Goal: Find specific page/section: Find specific page/section

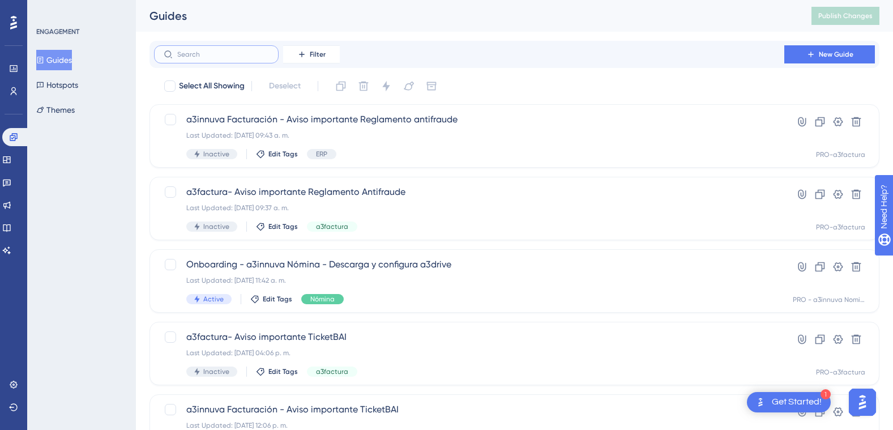
click at [189, 53] on input "text" at bounding box center [223, 54] width 92 height 8
type input "s4"
checkbox input "true"
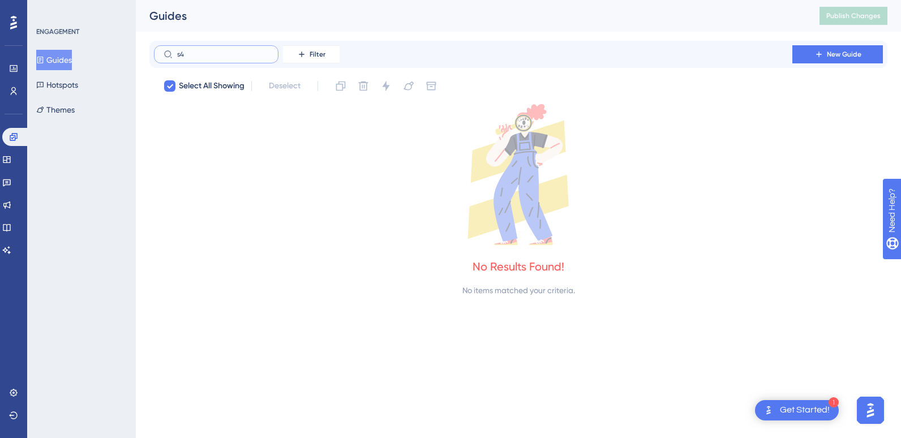
type input "s"
checkbox input "false"
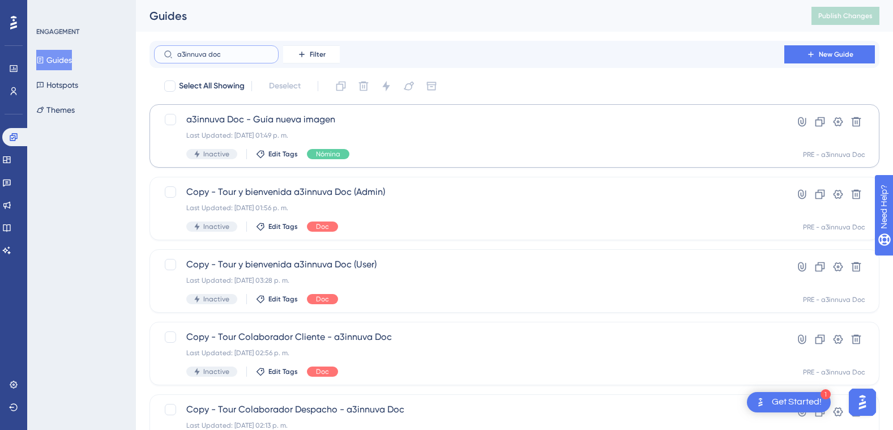
type input "a3innuva doc"
click at [508, 129] on div "a3innuva Doc - Guía nueva imagen Last Updated: [DATE] 01:49 p. m. Inactive Edit…" at bounding box center [469, 136] width 566 height 46
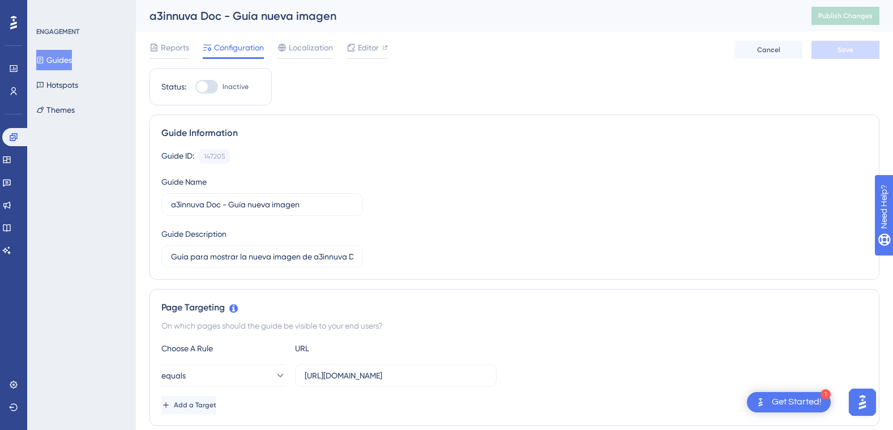
click at [69, 55] on button "Guides" at bounding box center [54, 60] width 36 height 20
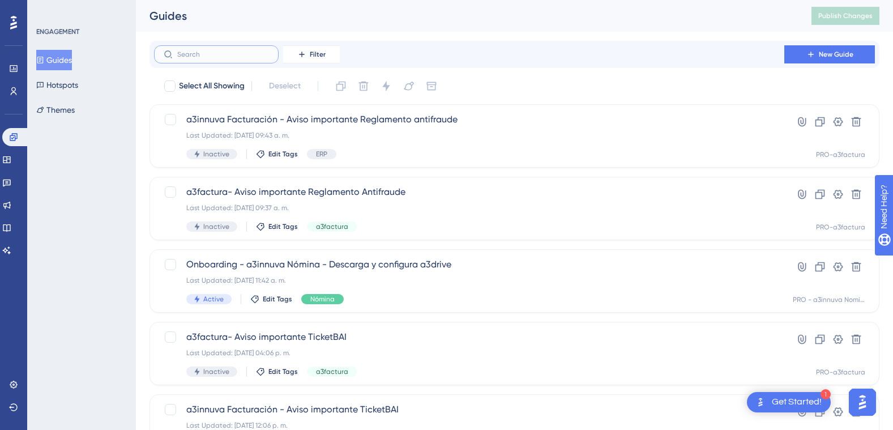
click at [262, 55] on input "text" at bounding box center [223, 54] width 92 height 8
click at [322, 53] on span "Filter" at bounding box center [318, 54] width 16 height 9
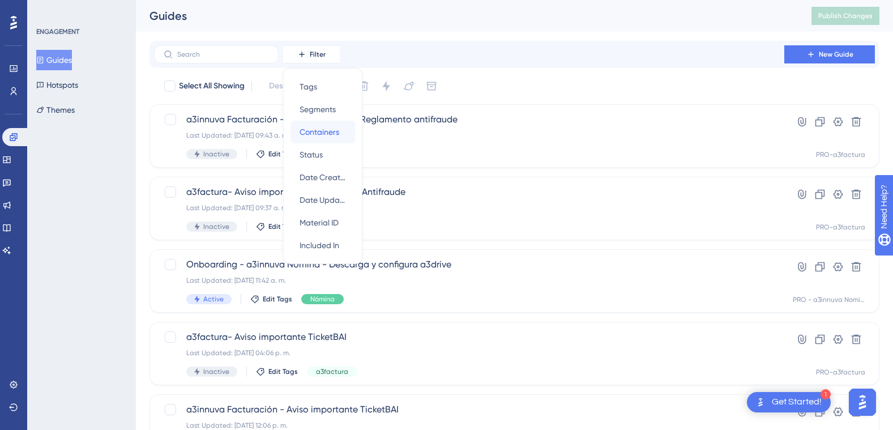
click at [323, 128] on span "Containers" at bounding box center [320, 132] width 40 height 14
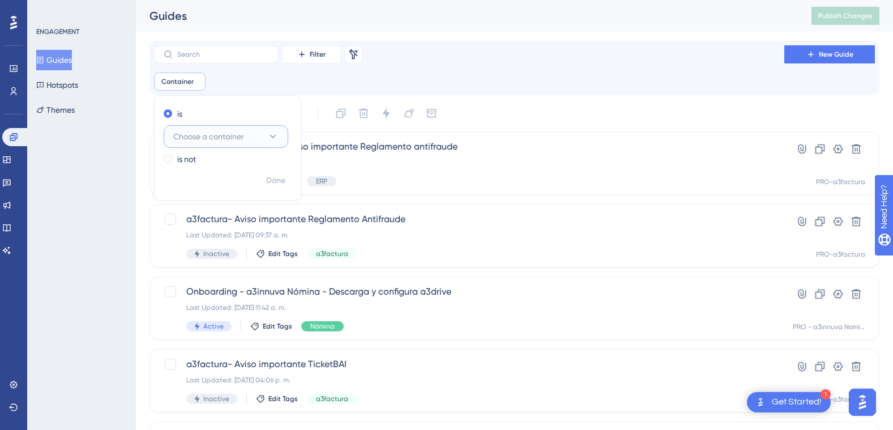
click at [271, 131] on icon at bounding box center [272, 136] width 11 height 11
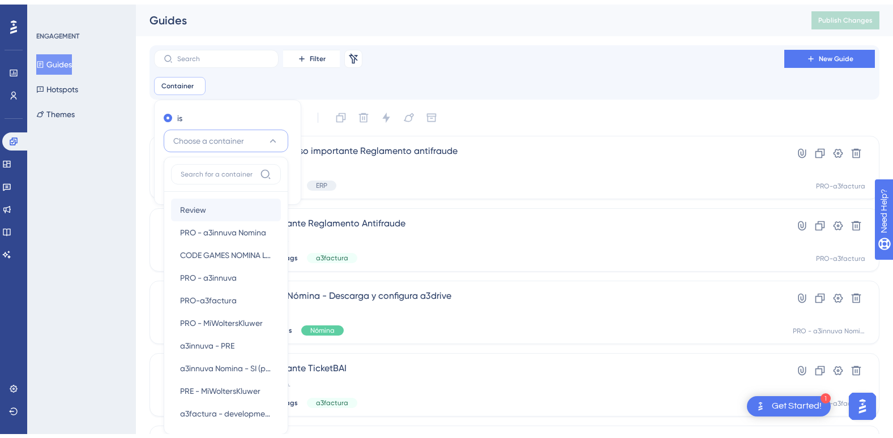
scroll to position [66, 0]
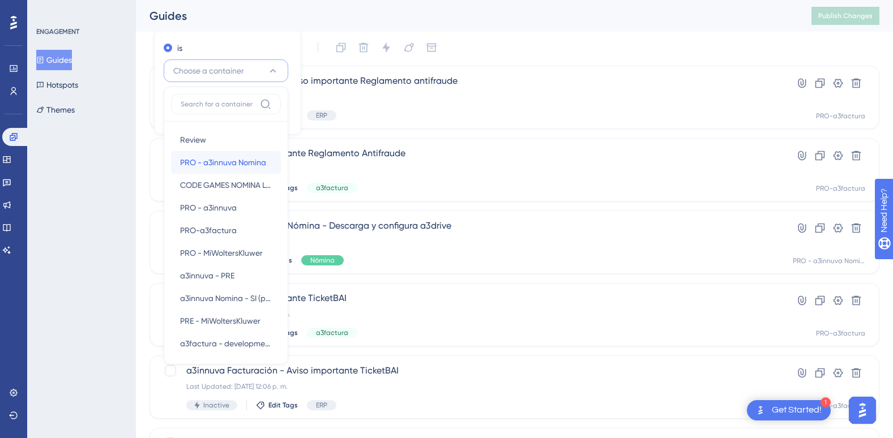
click at [243, 160] on span "PRO - a3innuva Nomina" at bounding box center [223, 163] width 86 height 14
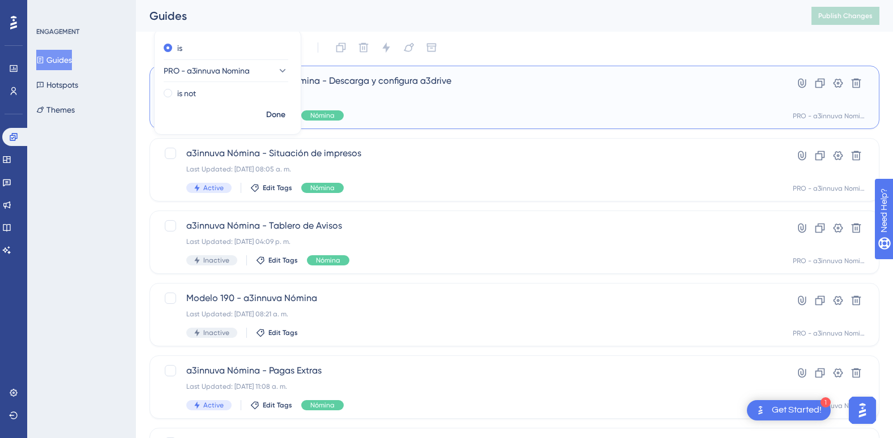
click at [444, 96] on div "Last Updated: [DATE] 11:42 a. m." at bounding box center [469, 96] width 566 height 9
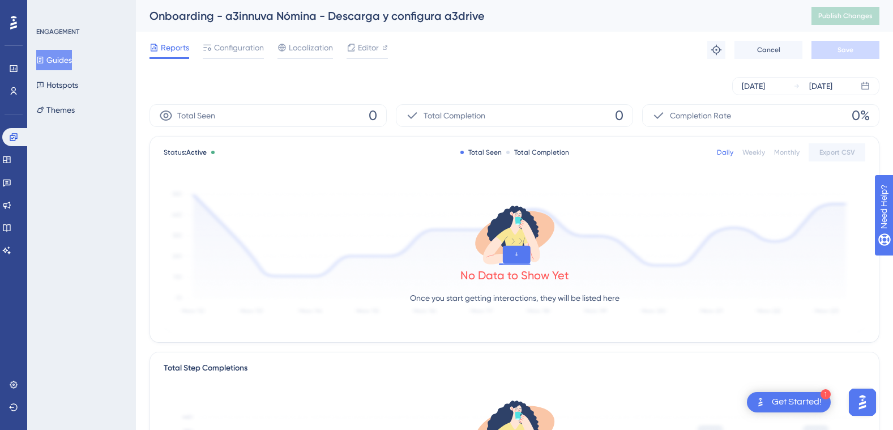
click at [72, 57] on button "Guides" at bounding box center [54, 60] width 36 height 20
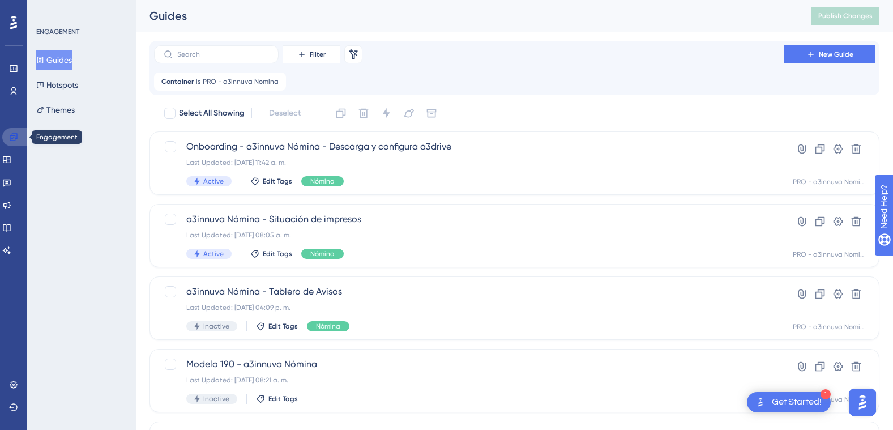
click at [12, 138] on icon at bounding box center [13, 136] width 7 height 7
click at [10, 156] on icon at bounding box center [6, 159] width 7 height 7
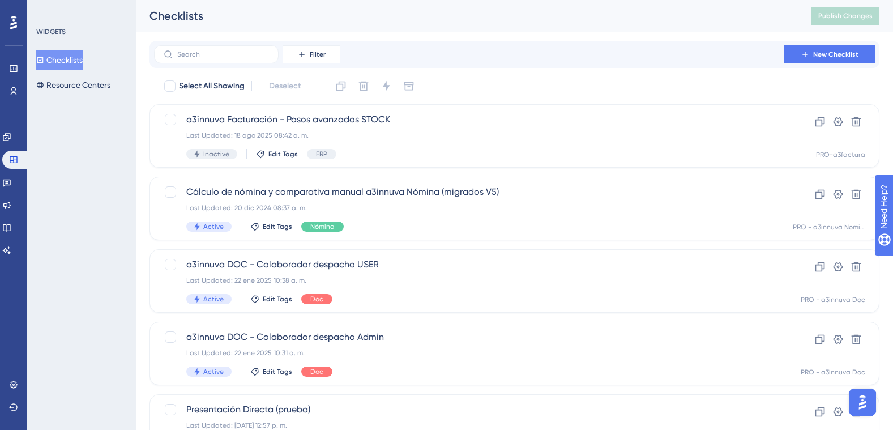
click at [71, 59] on button "Checklists" at bounding box center [59, 60] width 46 height 20
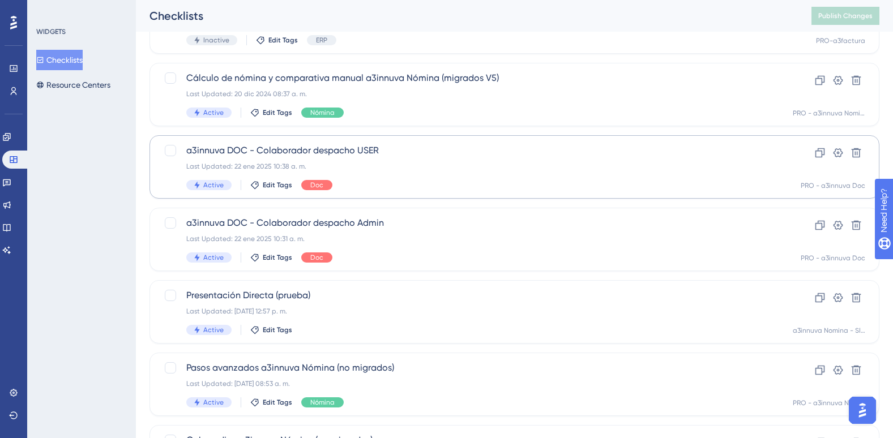
scroll to position [170, 0]
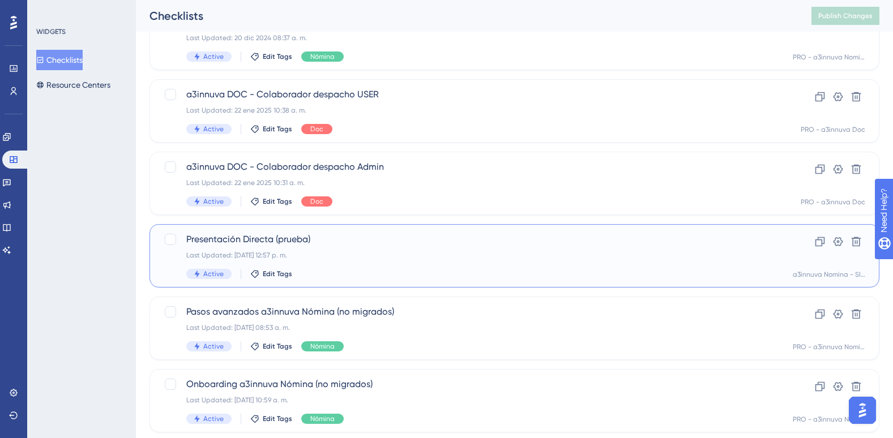
click at [341, 236] on span "Presentación Directa (prueba)" at bounding box center [469, 240] width 566 height 14
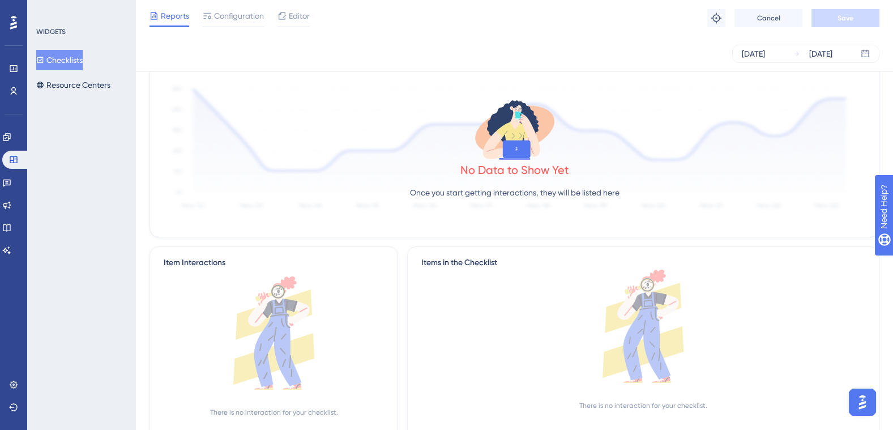
scroll to position [46, 0]
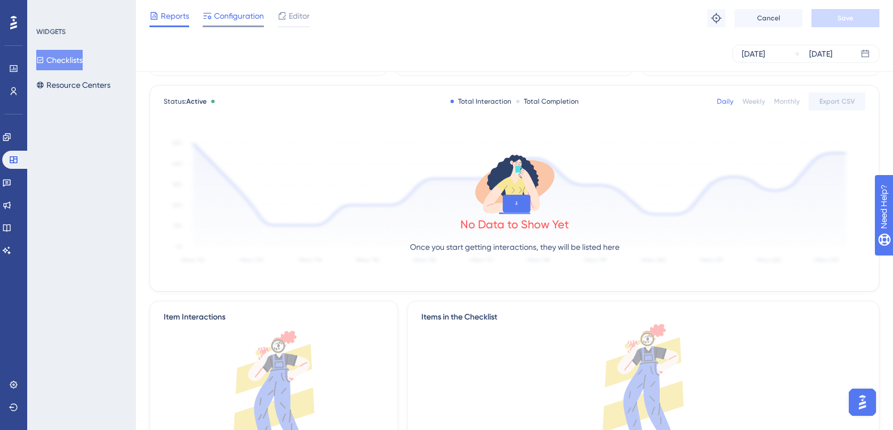
click at [223, 13] on span "Configuration" at bounding box center [239, 16] width 50 height 14
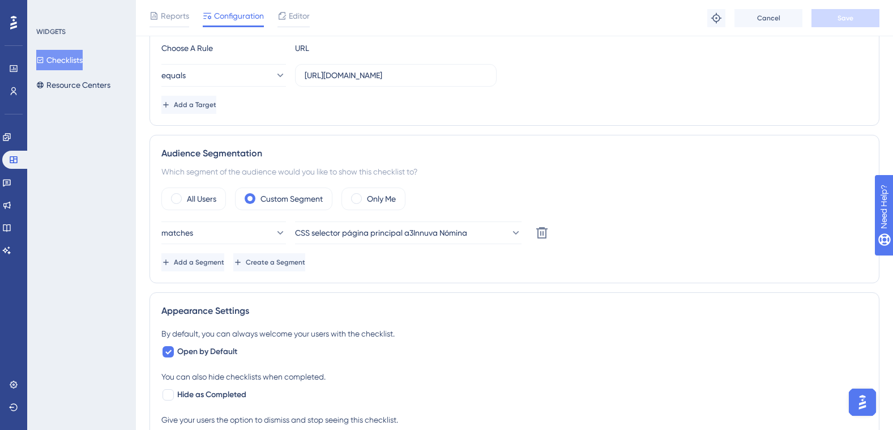
scroll to position [226, 0]
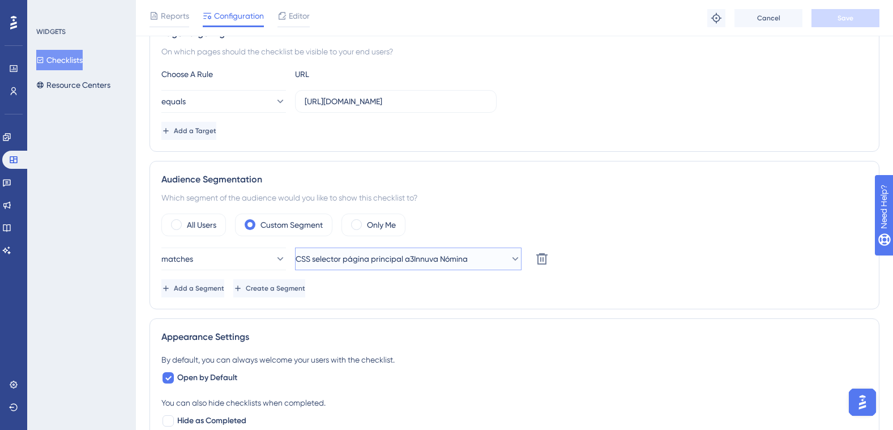
click at [425, 260] on span "CSS selector página principal a3Innuva Nómina" at bounding box center [382, 259] width 172 height 14
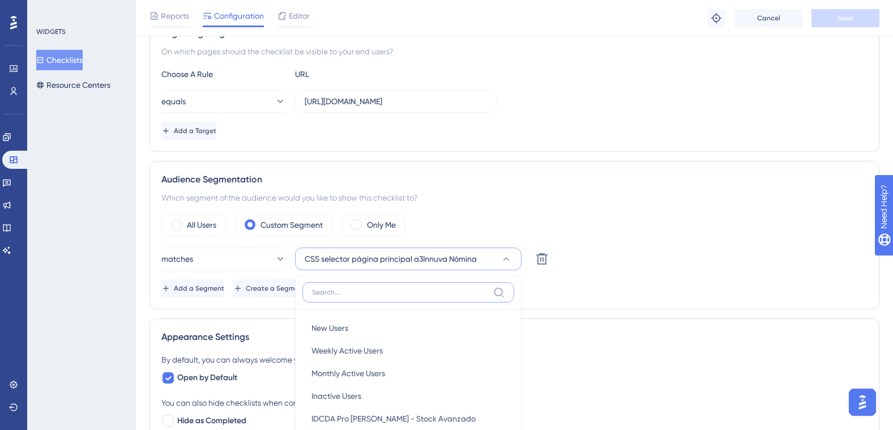
scroll to position [298, 0]
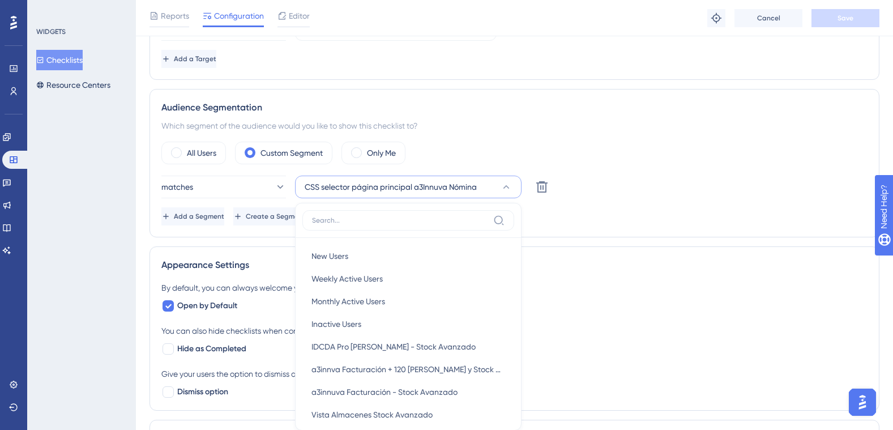
click at [647, 173] on div "All Users Custom Segment Only Me matches CSS selector página principal a3Innuva…" at bounding box center [514, 184] width 706 height 84
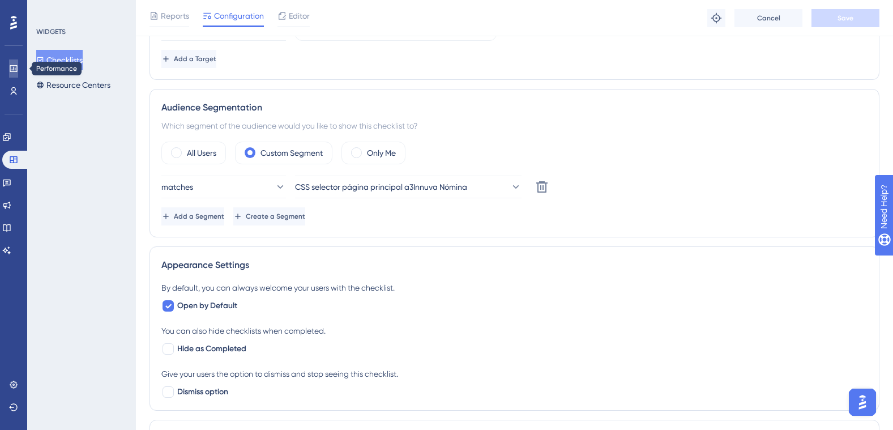
click at [14, 70] on icon at bounding box center [13, 68] width 7 height 7
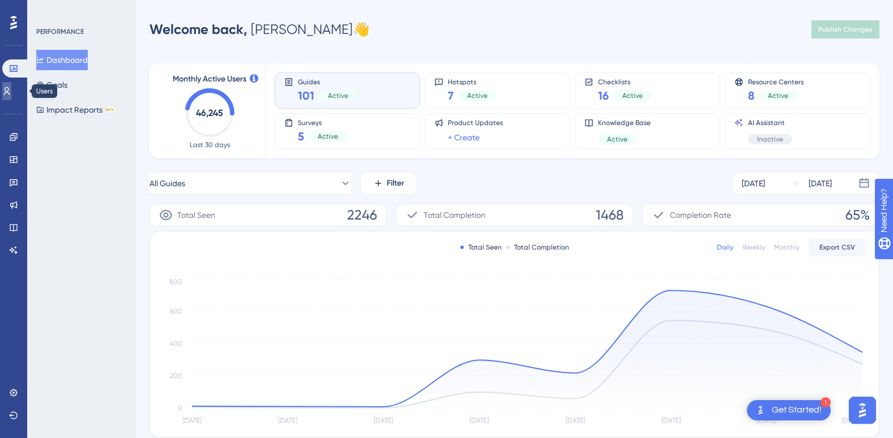
click at [10, 91] on icon at bounding box center [7, 91] width 6 height 8
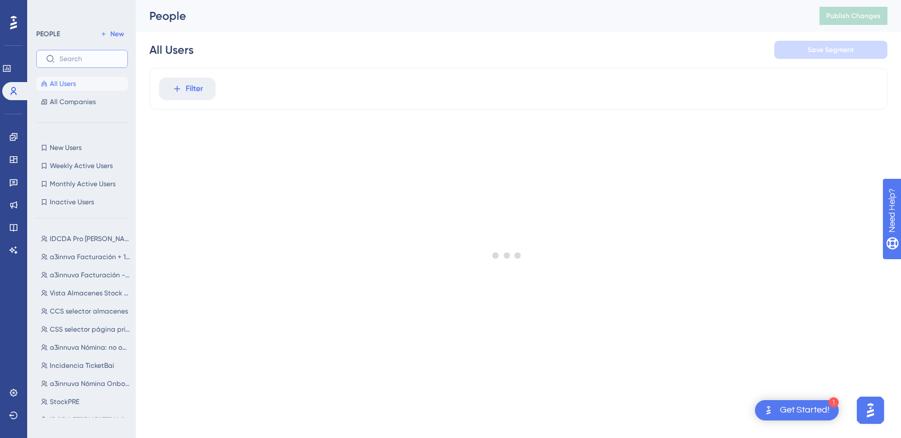
click at [74, 59] on input "text" at bounding box center [88, 59] width 59 height 8
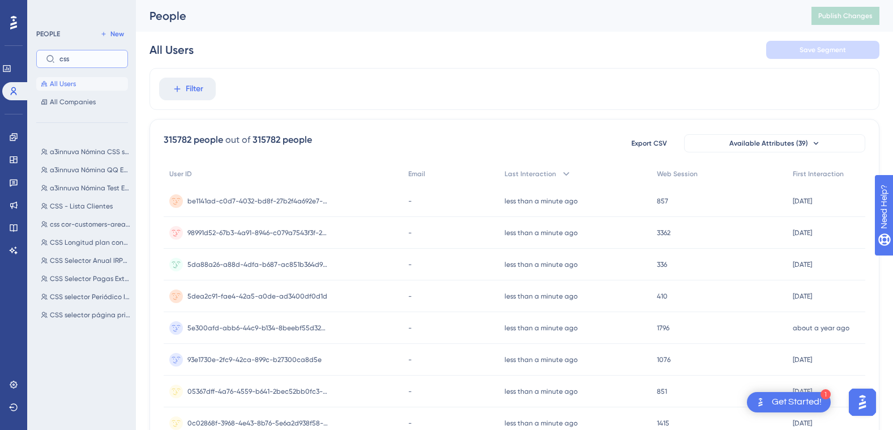
scroll to position [45, 0]
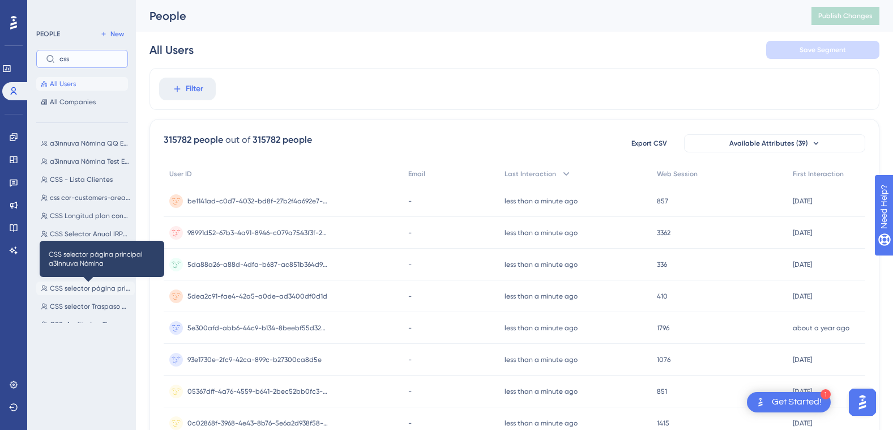
type input "css"
click at [80, 284] on span "CSS selector página principal a3Innuva Nómina" at bounding box center [90, 288] width 80 height 9
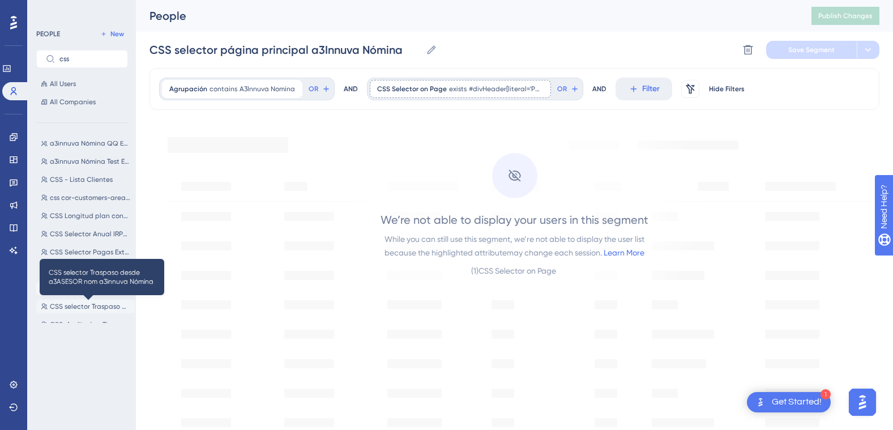
click at [99, 306] on span "CSS selector Traspaso desde a3ASESOR nom a3innuva Nómina" at bounding box center [90, 306] width 80 height 9
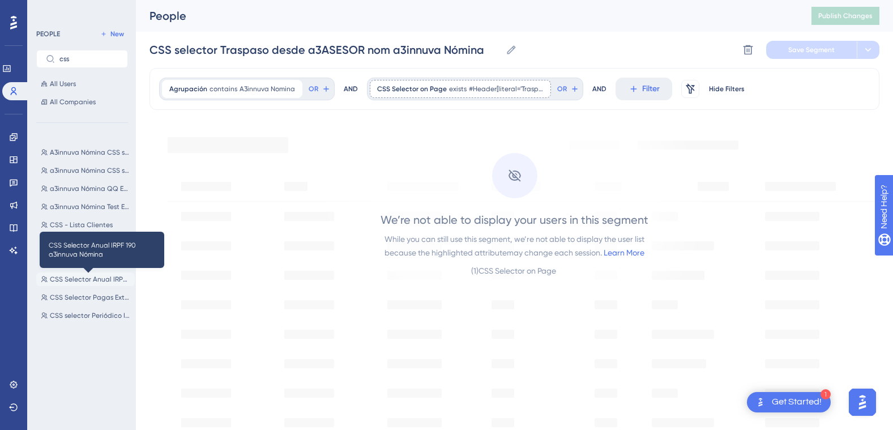
click at [99, 279] on span "CSS Selector Anual IRPF 190 a3innuva Nómina" at bounding box center [90, 279] width 80 height 9
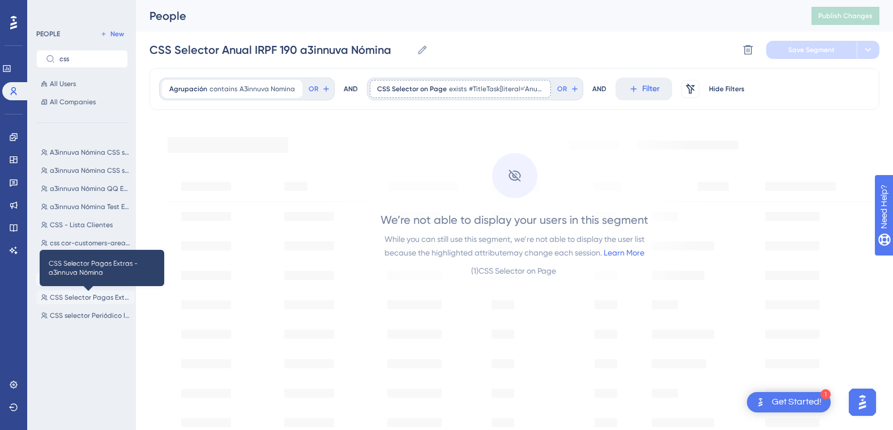
click at [86, 298] on span "CSS Selector Pagas Extras - a3innuva Nómina" at bounding box center [90, 297] width 80 height 9
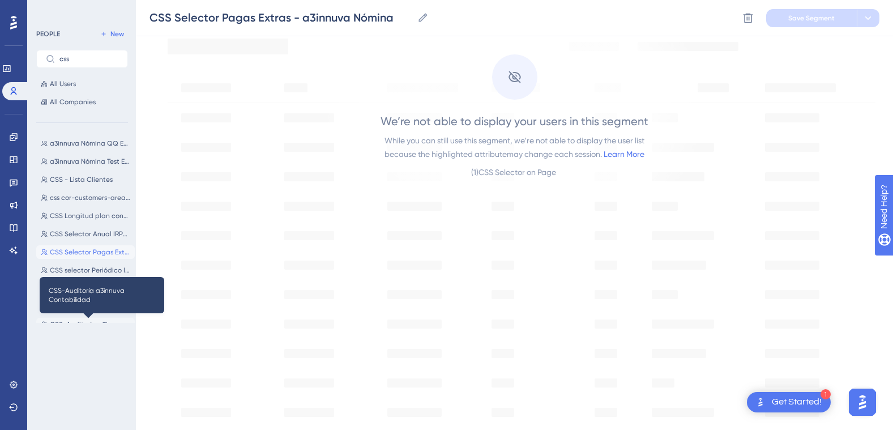
scroll to position [113, 0]
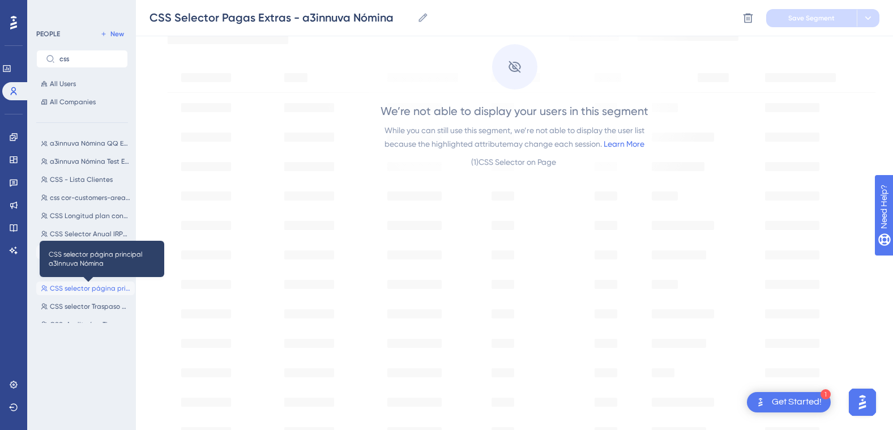
click at [91, 284] on span "CSS selector página principal a3Innuva Nómina" at bounding box center [90, 288] width 80 height 9
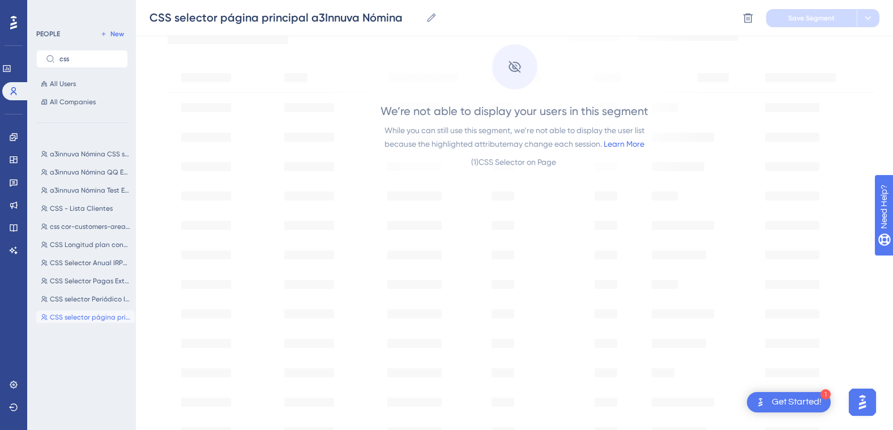
scroll to position [45, 0]
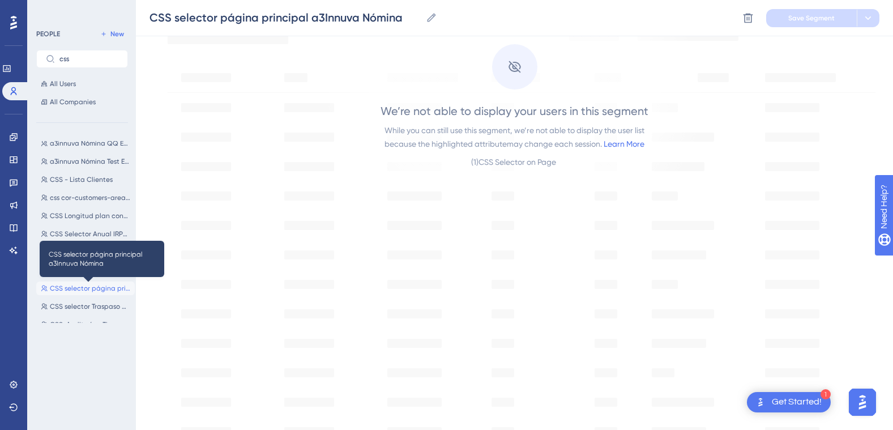
click at [88, 285] on span "CSS selector página principal a3Innuva Nómina" at bounding box center [90, 288] width 80 height 9
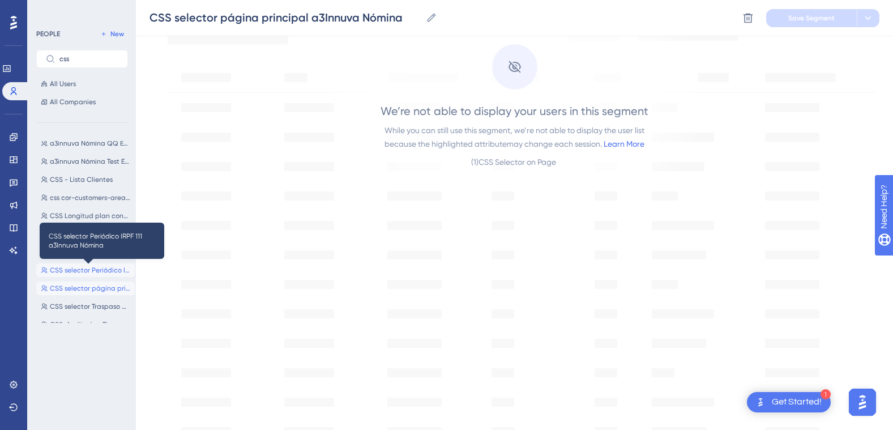
click at [96, 268] on span "CSS selector Periódico IRPF 111 a3Innuva Nómina" at bounding box center [90, 270] width 80 height 9
type input "CSS selector Periódico IRPF 111 a3Innuva Nómina"
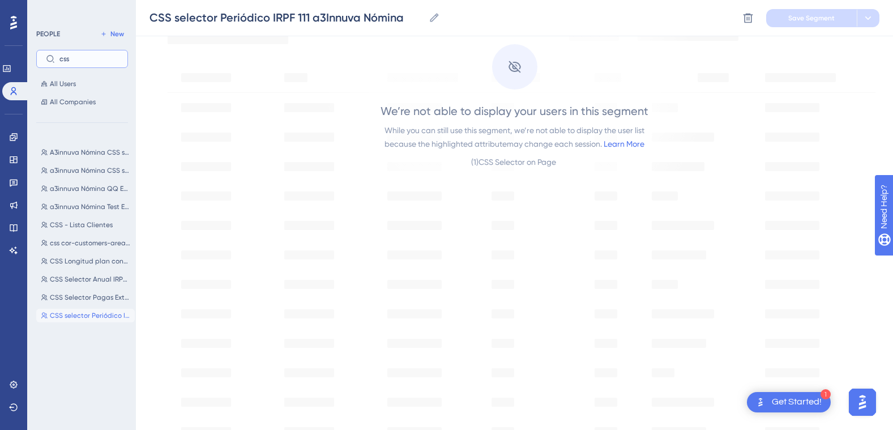
drag, startPoint x: 77, startPoint y: 57, endPoint x: 52, endPoint y: 56, distance: 24.9
click at [52, 56] on label "css" at bounding box center [82, 59] width 92 height 18
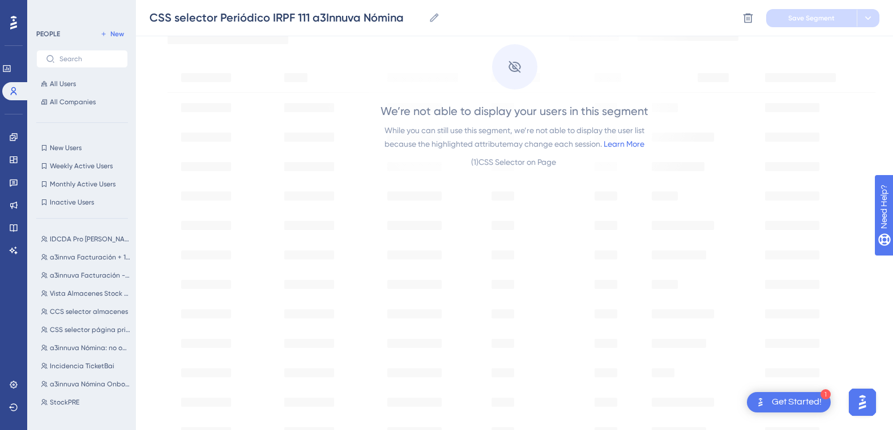
click at [343, 246] on div "We’re not able to display your users in this segment While you can still use th…" at bounding box center [514, 357] width 730 height 694
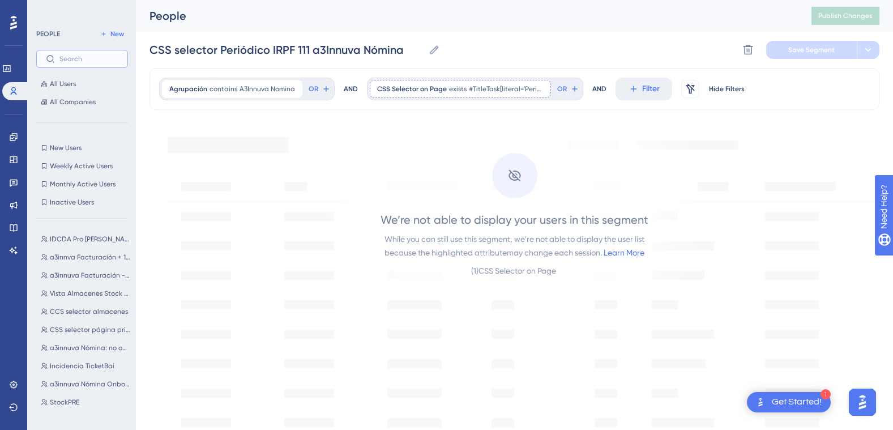
click at [83, 58] on input "text" at bounding box center [88, 59] width 59 height 8
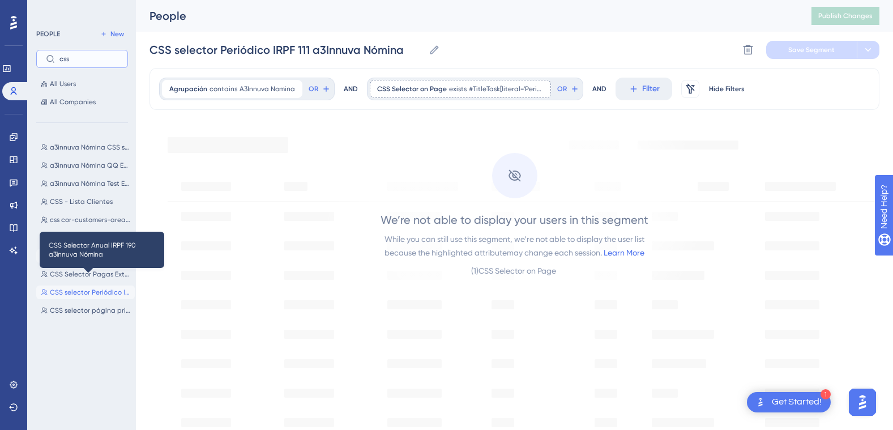
scroll to position [45, 0]
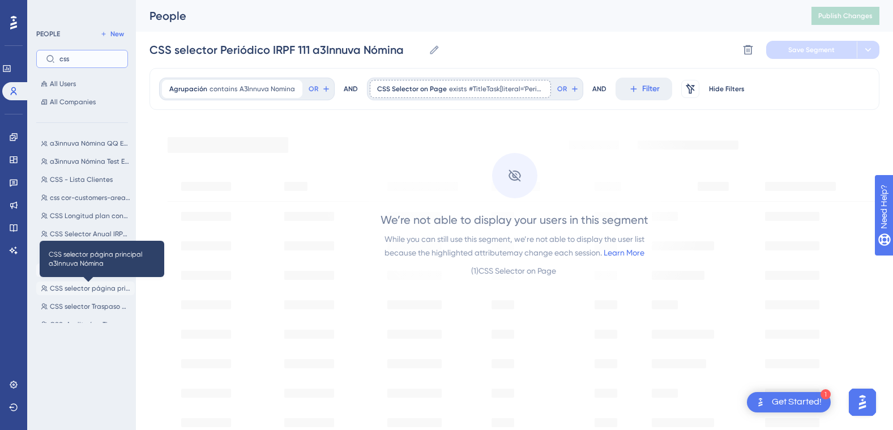
type input "css"
click at [88, 285] on span "CSS selector página principal a3Innuva Nómina" at bounding box center [90, 288] width 80 height 9
type input "CSS selector página principal a3Innuva Nómina"
